Goal: Transaction & Acquisition: Purchase product/service

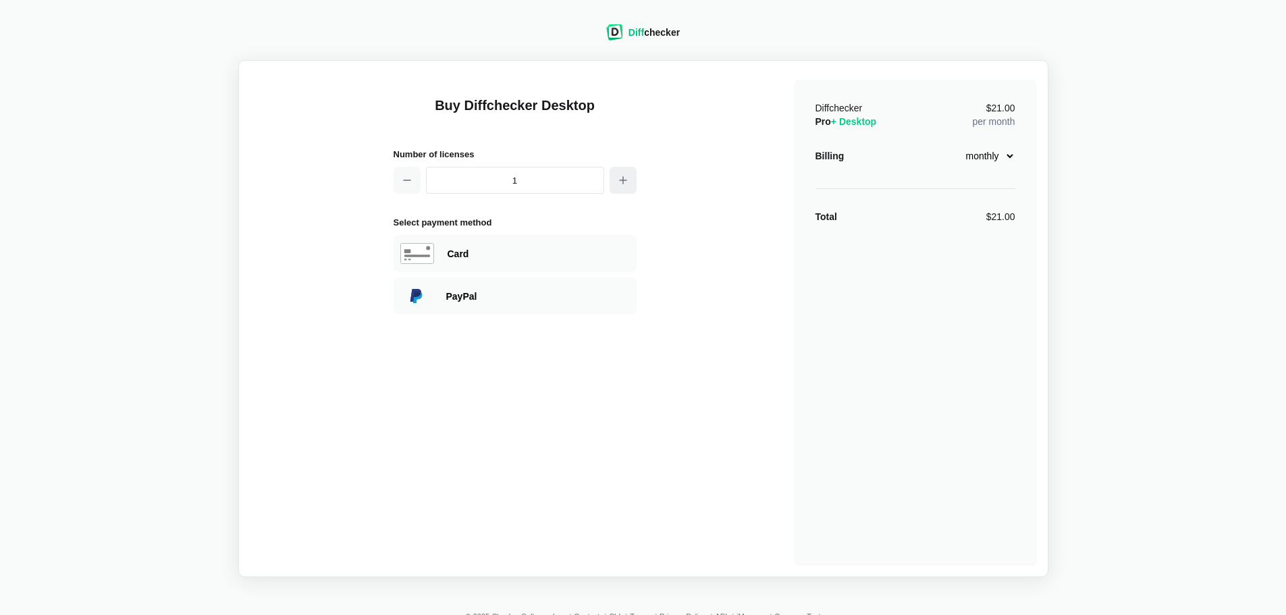
click at [622, 178] on icon "button" at bounding box center [623, 180] width 11 height 11
type input "3"
click at [442, 248] on div "Card" at bounding box center [514, 253] width 243 height 37
select select "[GEOGRAPHIC_DATA]"
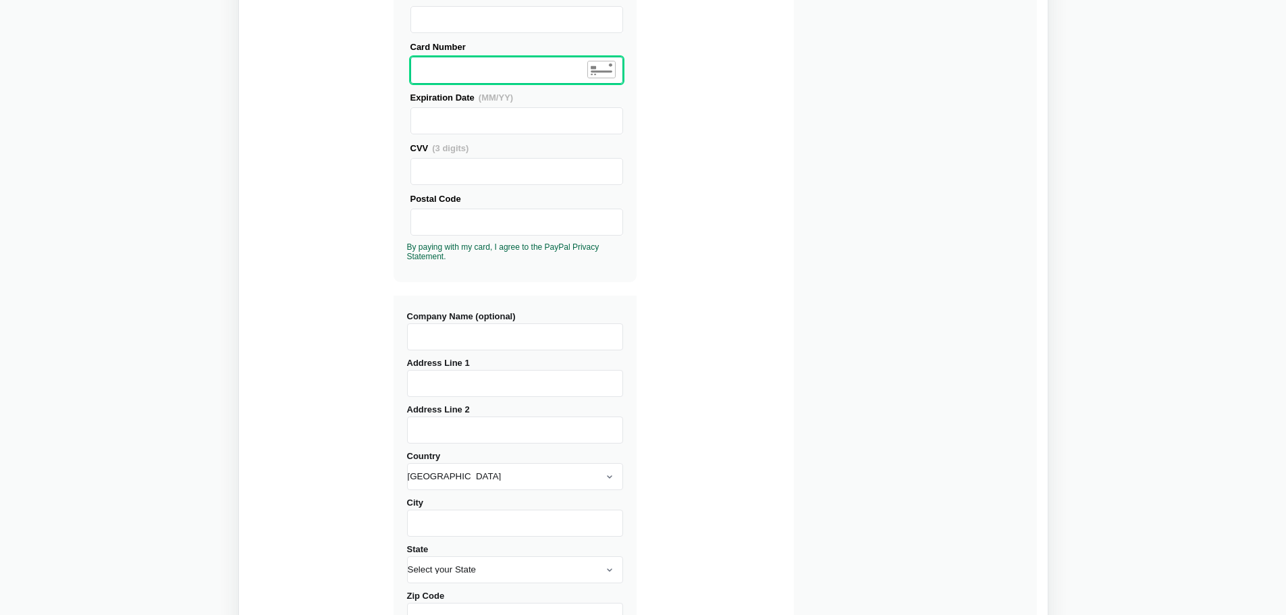
scroll to position [202, 0]
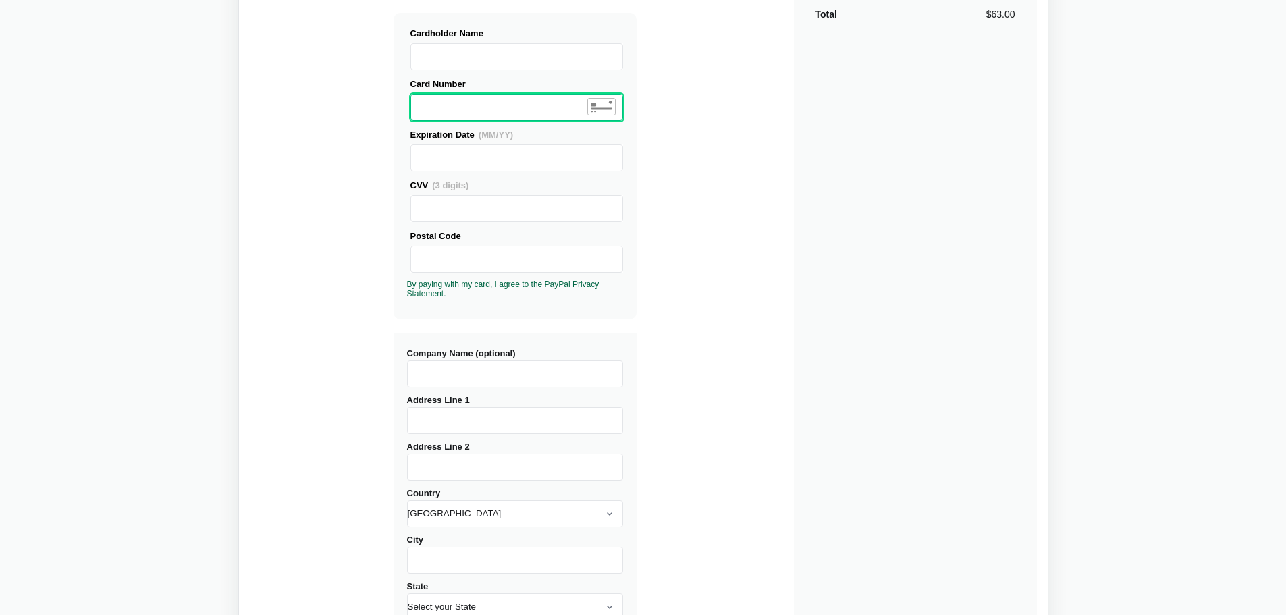
click at [473, 377] on input "Company Name (optional)" at bounding box center [515, 373] width 216 height 27
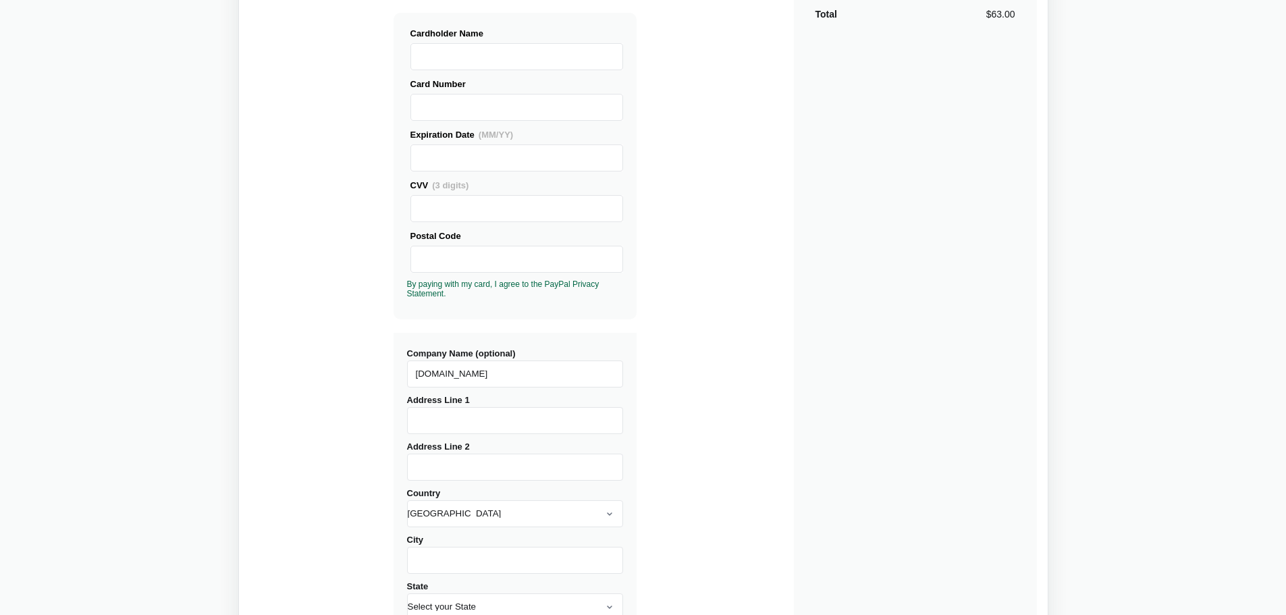
type input "[DOMAIN_NAME]"
type input "[STREET_ADDRESS]"
type input "[GEOGRAPHIC_DATA]"
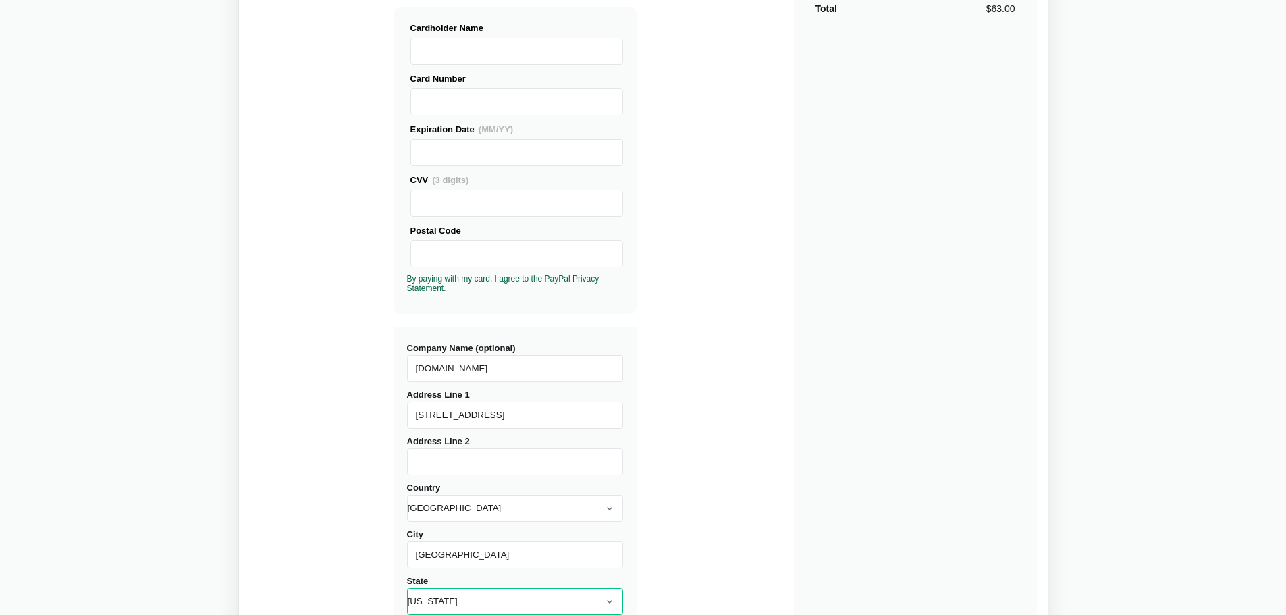
select select "FL"
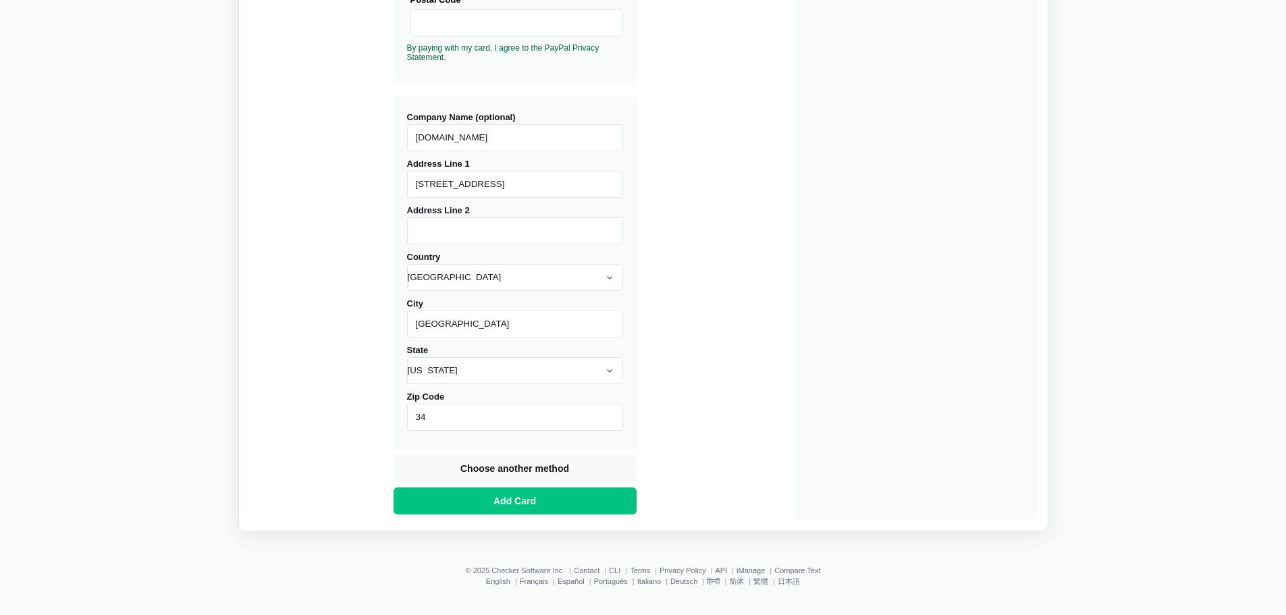
type input "3"
type input "34240"
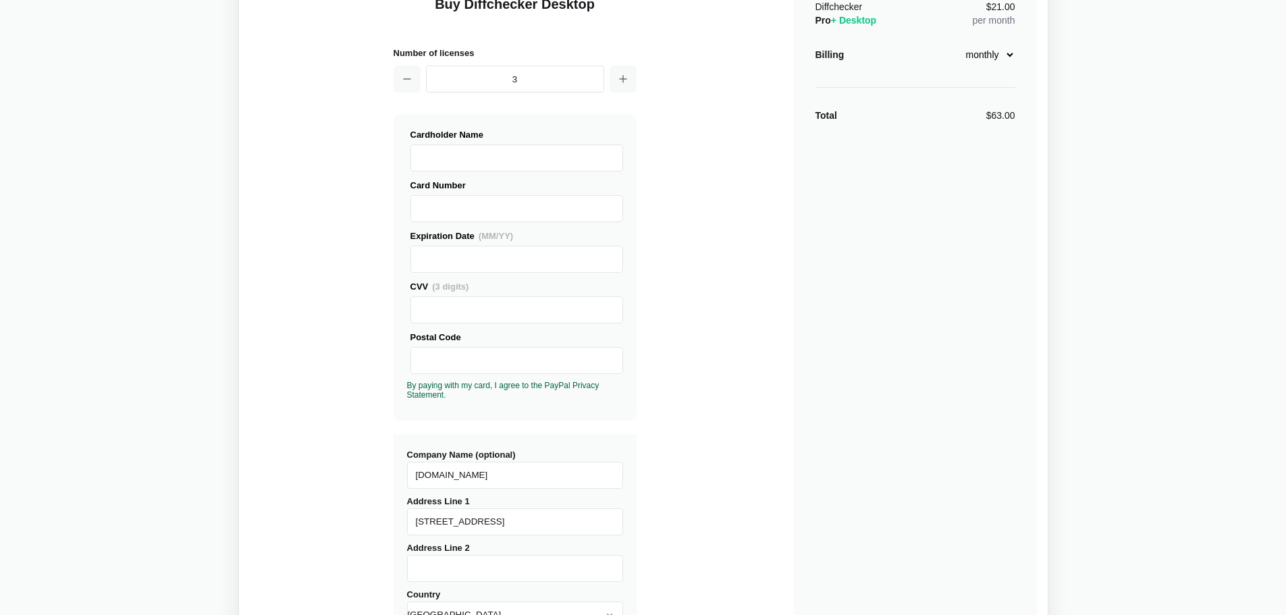
scroll to position [0, 0]
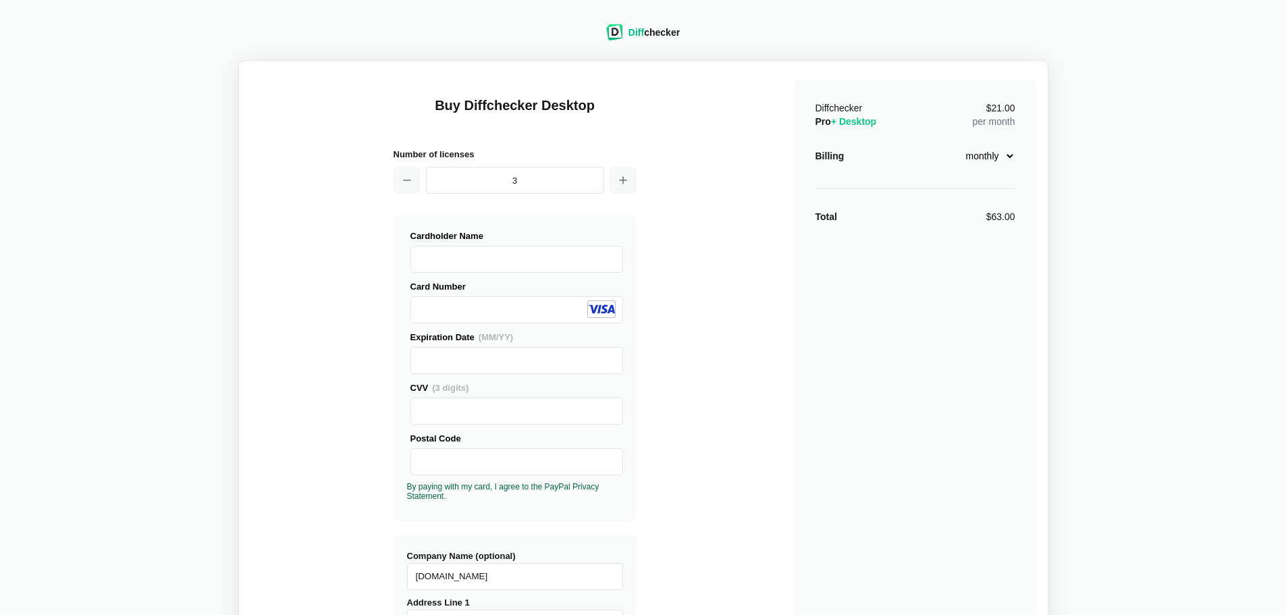
click at [478, 347] on div at bounding box center [516, 360] width 213 height 27
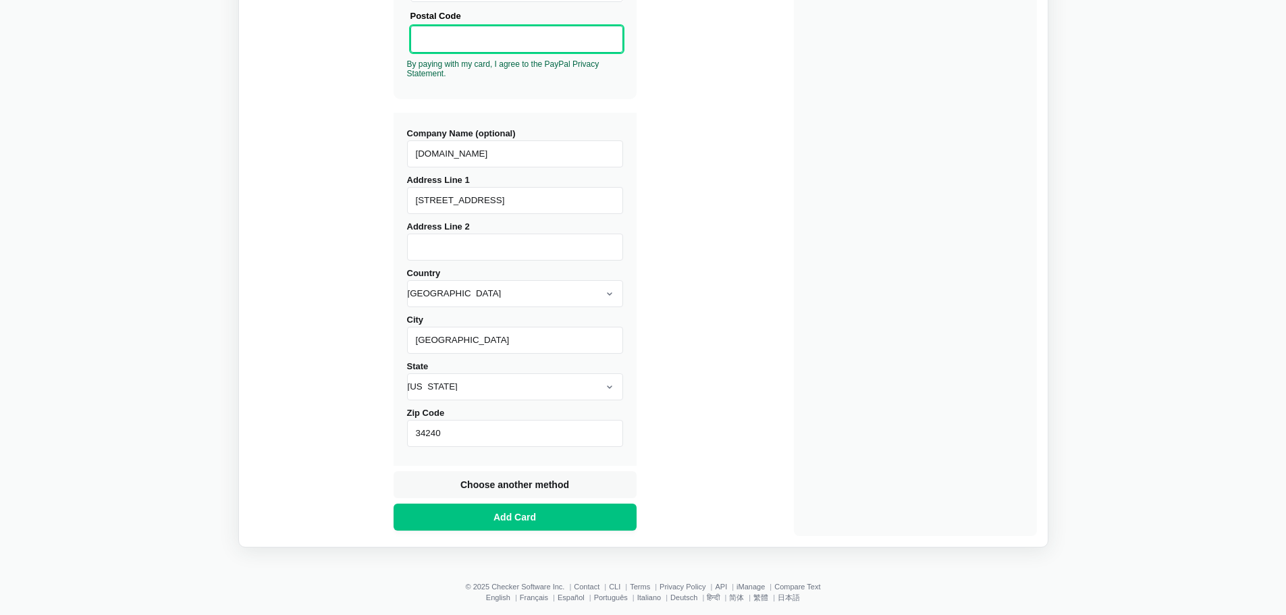
scroll to position [439, 0]
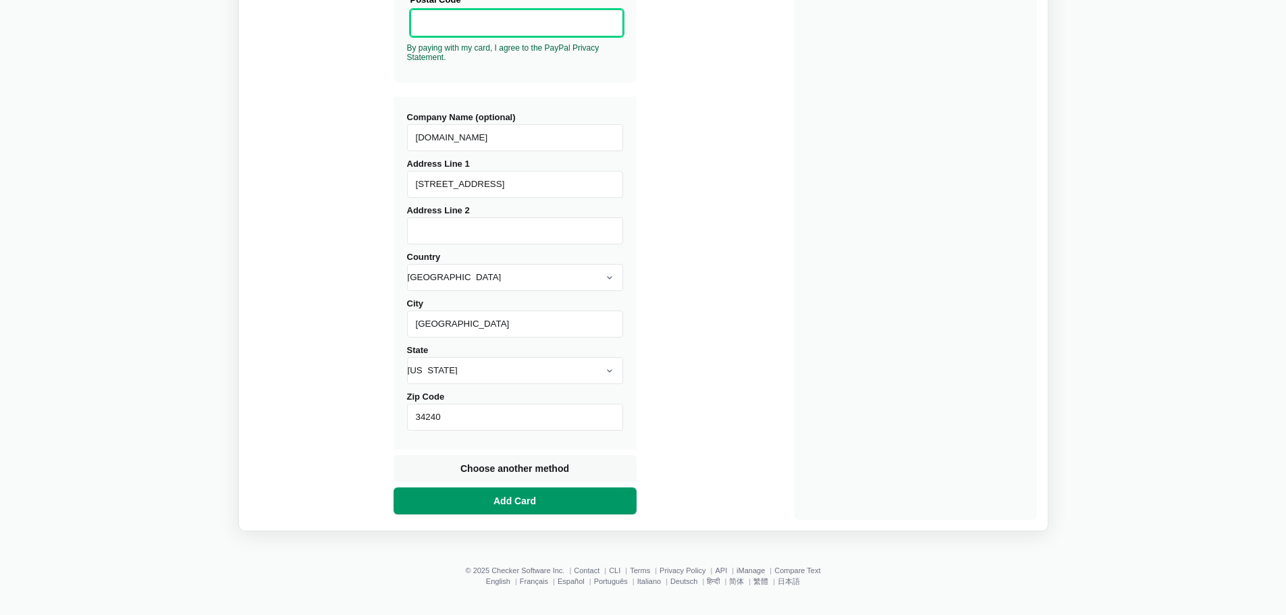
click at [530, 502] on span "Add Card" at bounding box center [515, 500] width 48 height 13
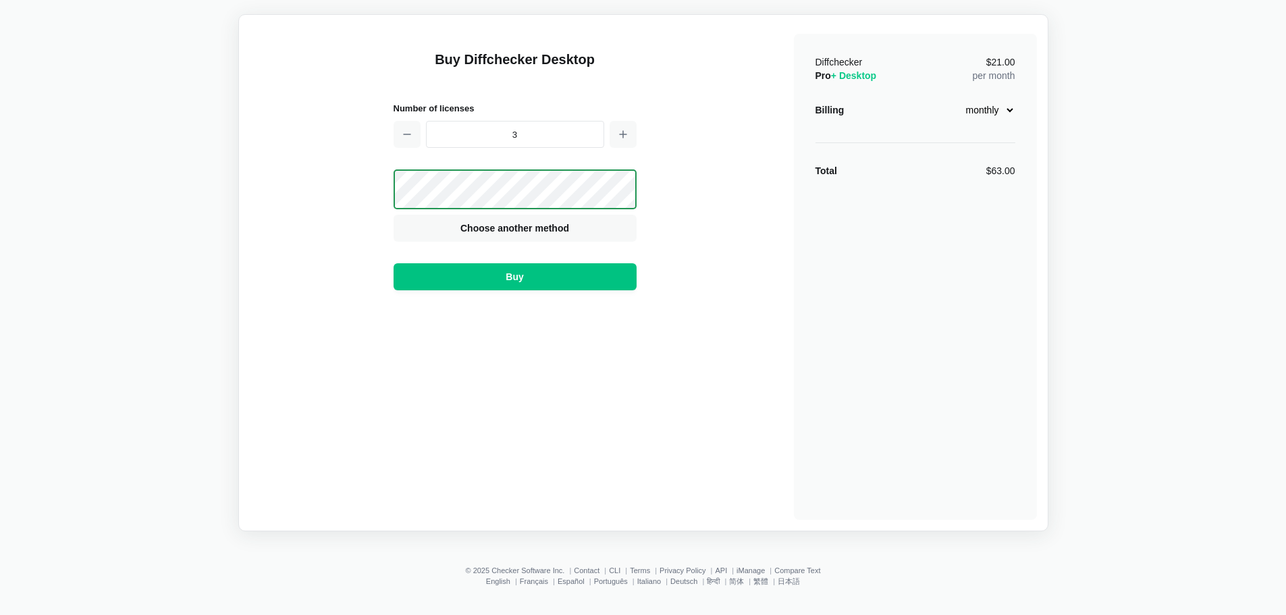
scroll to position [46, 0]
click at [512, 282] on span "Buy" at bounding box center [514, 276] width 23 height 13
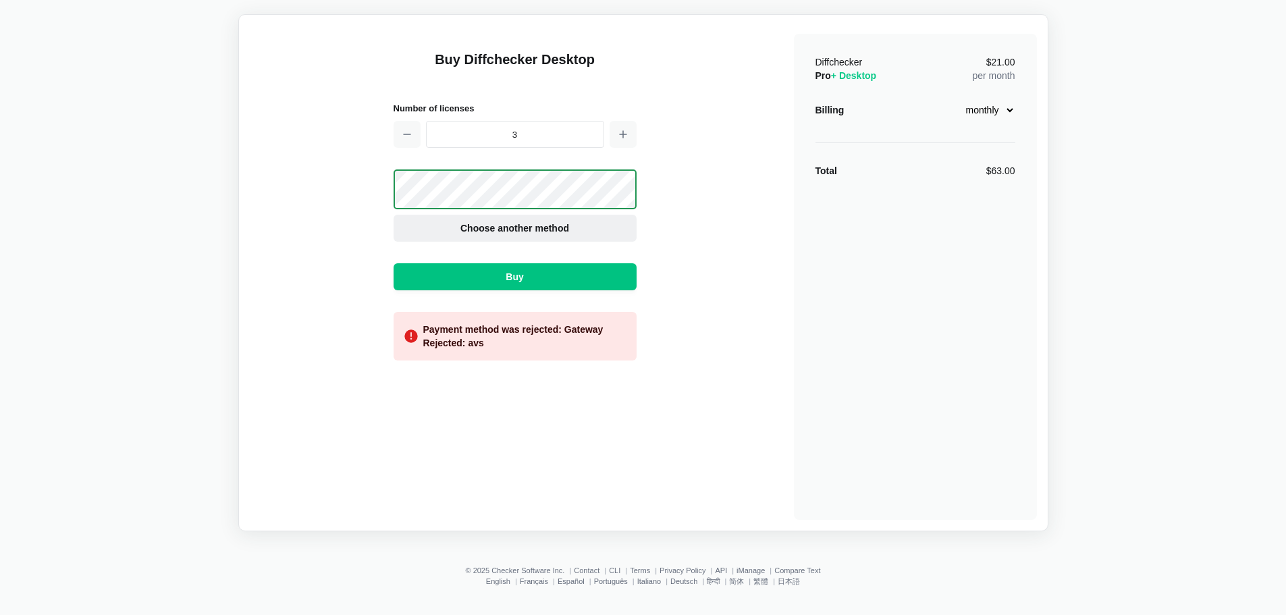
click at [519, 221] on span "Choose another method" at bounding box center [515, 227] width 114 height 13
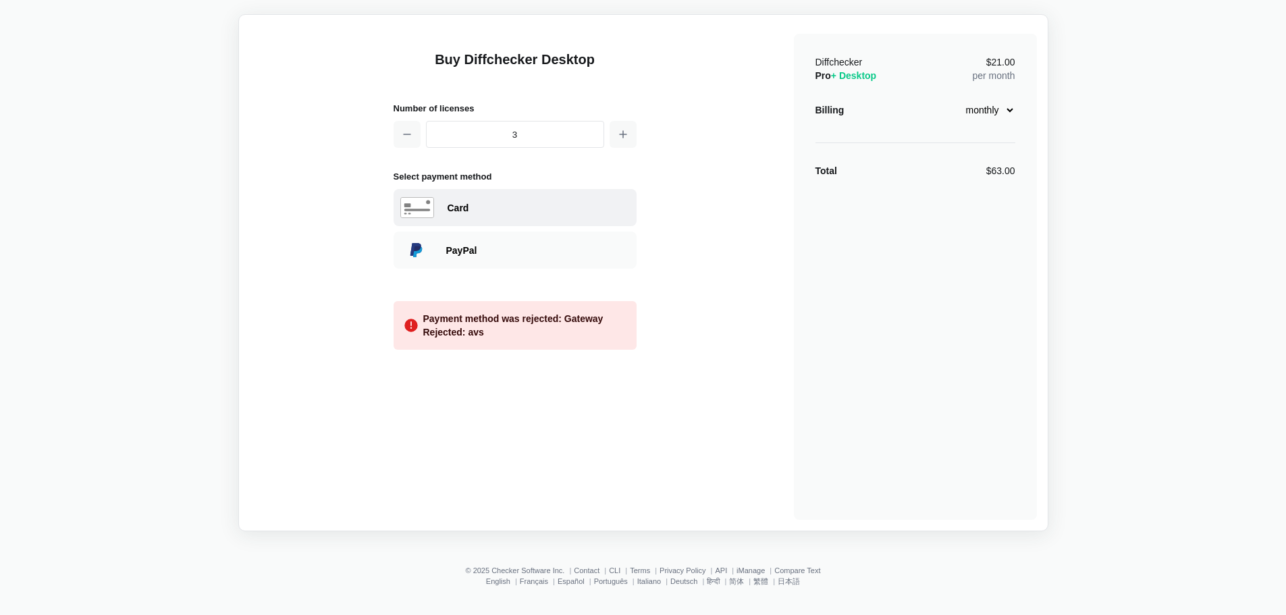
click at [489, 209] on div "Card" at bounding box center [538, 207] width 182 height 13
select select "[GEOGRAPHIC_DATA]"
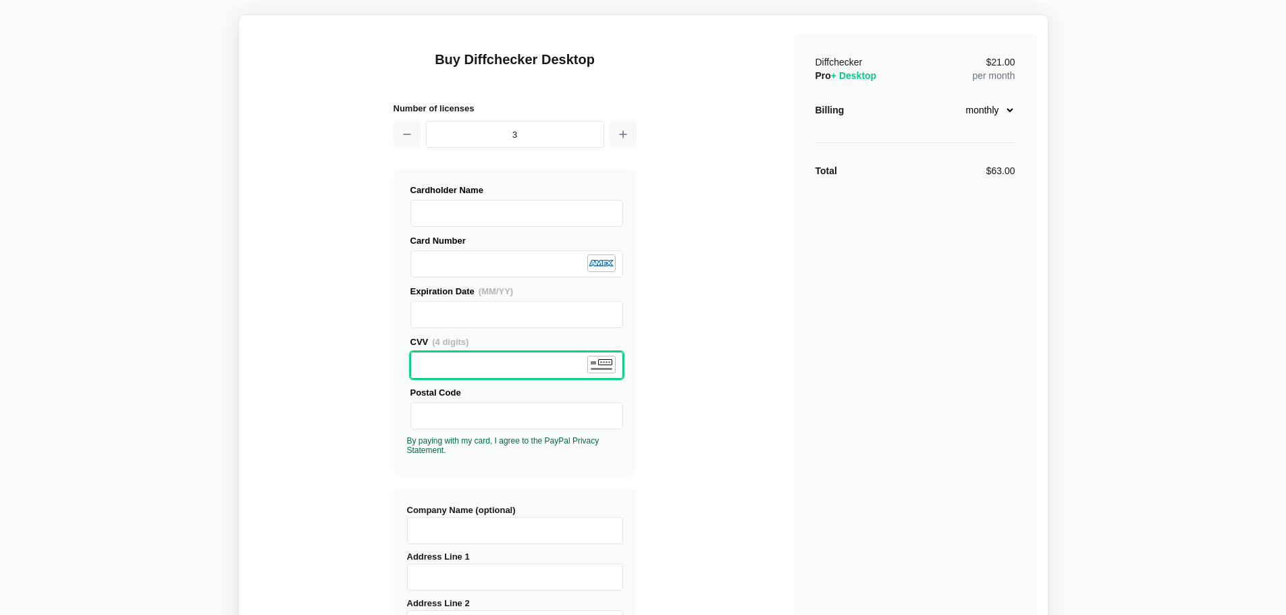
click at [474, 431] on div "Expiration Date (MM/YY) CVV (4 digits) Postal Code" at bounding box center [515, 369] width 216 height 171
type input "eComSystems"
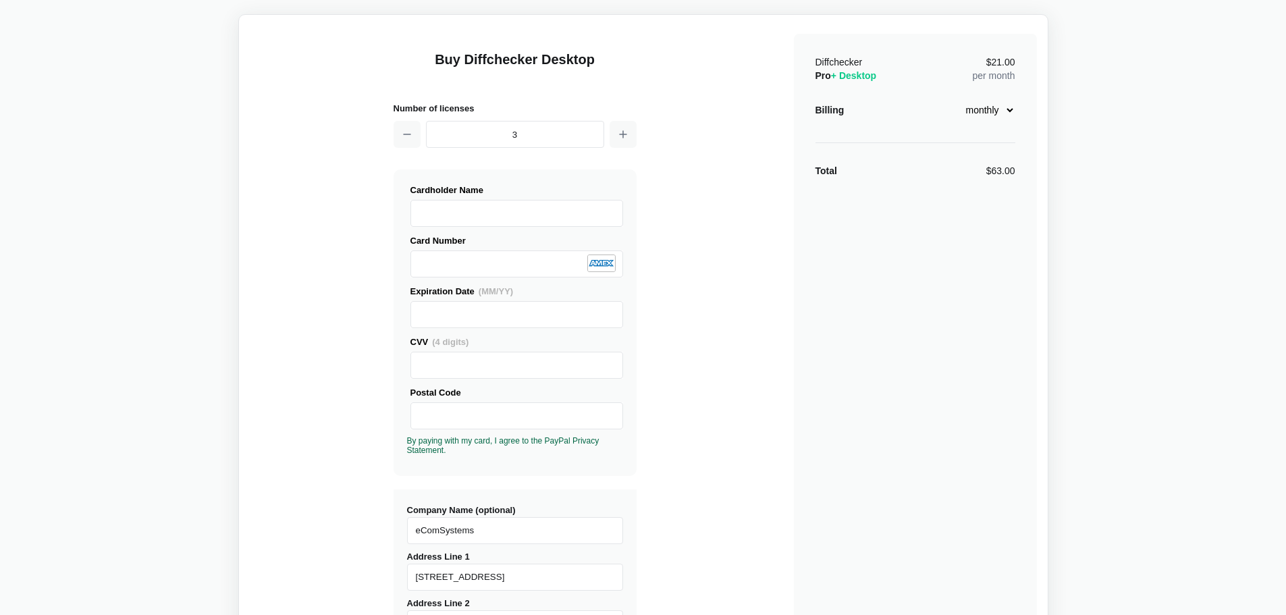
type input "[STREET_ADDRESS]"
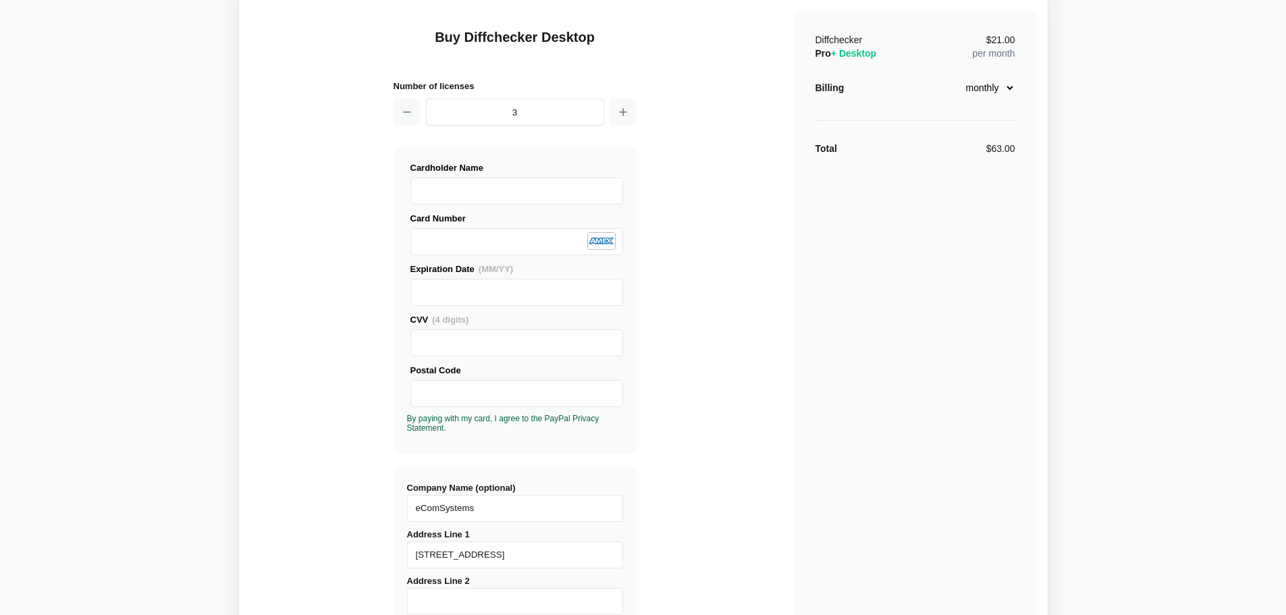
scroll to position [408, 0]
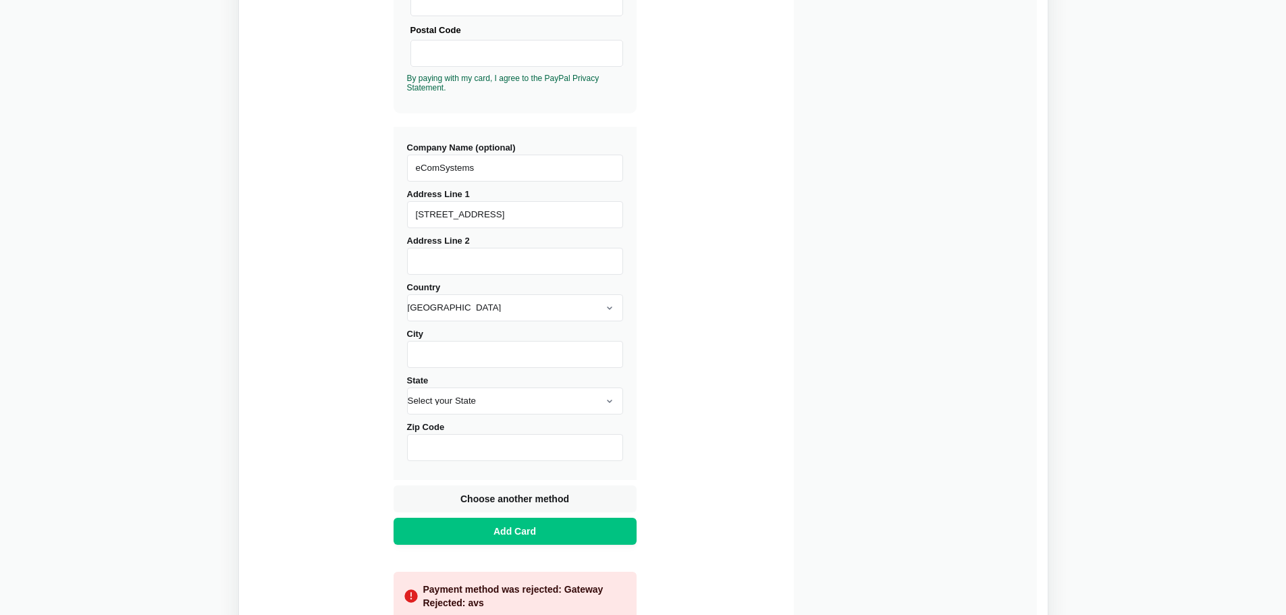
click at [478, 356] on input "City" at bounding box center [515, 354] width 216 height 27
type input "[GEOGRAPHIC_DATA]"
select select "FL"
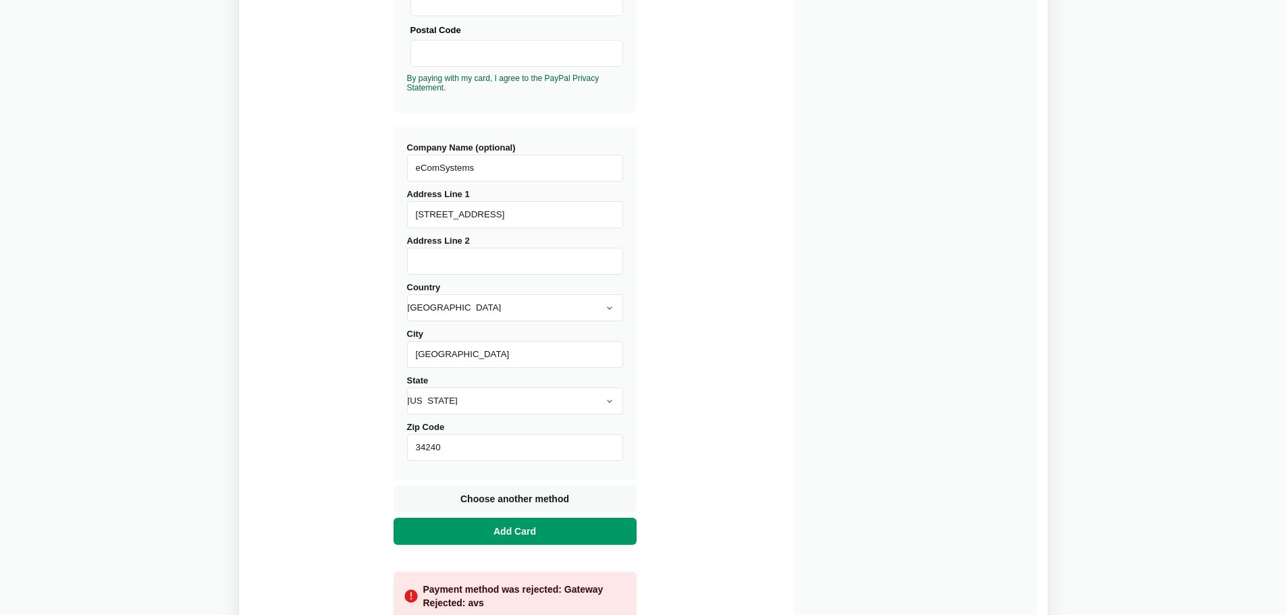
type input "34240"
click at [493, 529] on span "Add Card" at bounding box center [515, 530] width 48 height 13
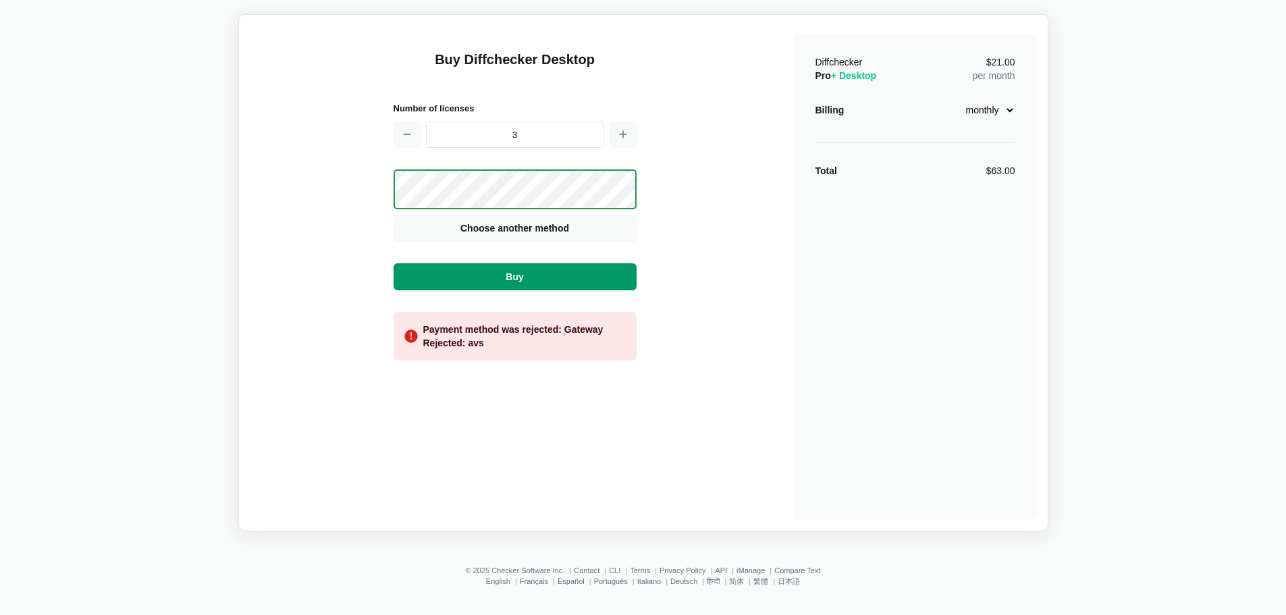
click at [515, 274] on span "Buy" at bounding box center [514, 276] width 23 height 13
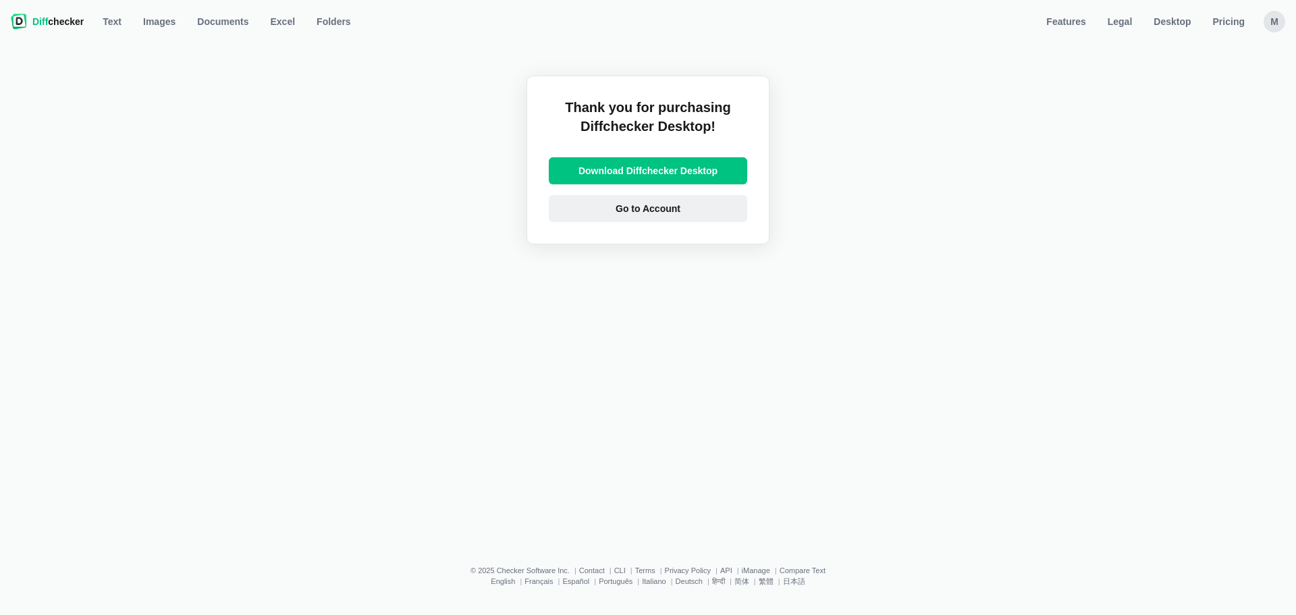
click at [661, 208] on span "Go to Account" at bounding box center [648, 208] width 70 height 13
